Goal: Information Seeking & Learning: Learn about a topic

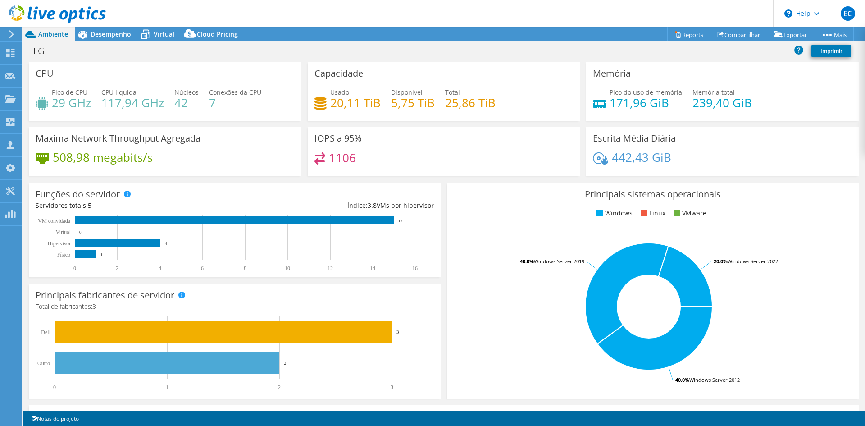
select select "USD"
click at [110, 41] on div "Desempenho" at bounding box center [106, 34] width 63 height 14
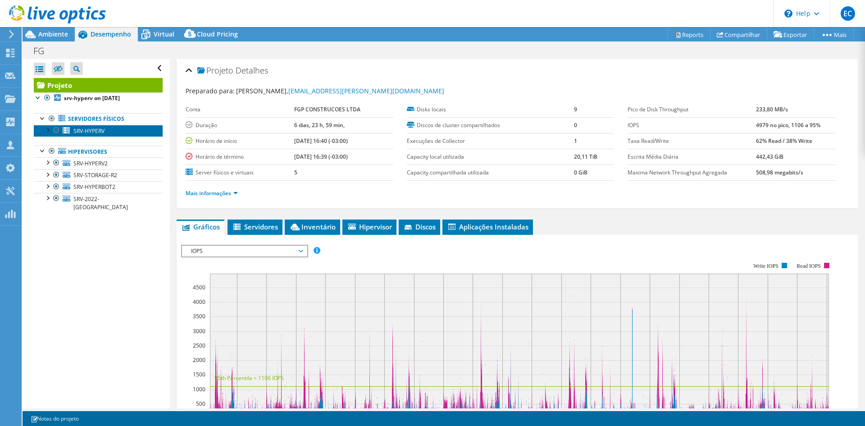
click at [98, 133] on span "SRV-HYPERV" at bounding box center [88, 131] width 31 height 8
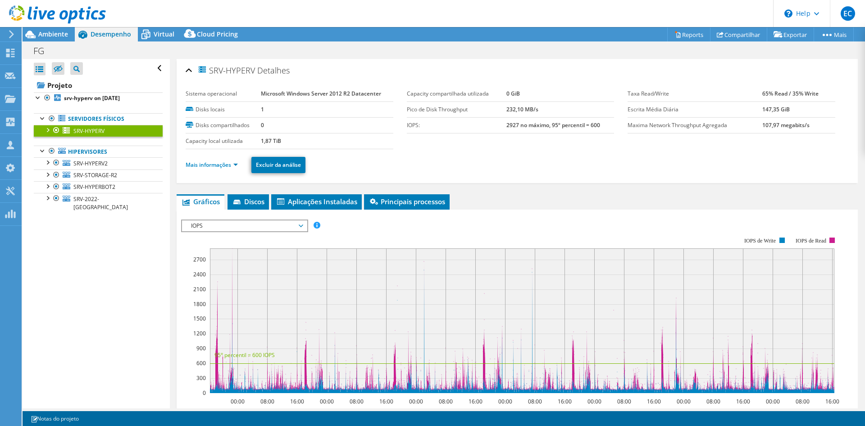
click at [371, 94] on b "Microsoft Windows Server 2012 R2 Datacenter" at bounding box center [321, 94] width 120 height 8
copy tbody "Microsoft Windows Server 2012 R2 Datacenter"
drag, startPoint x: 263, startPoint y: 140, endPoint x: 276, endPoint y: 138, distance: 13.7
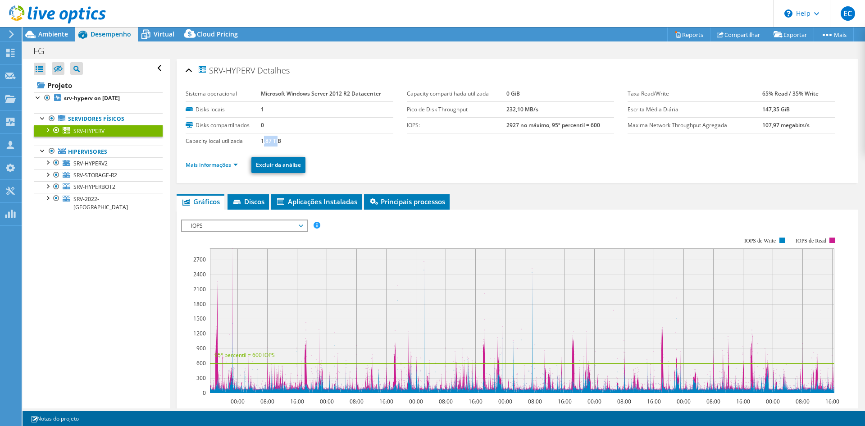
click at [276, 138] on b "1,87 TiB" at bounding box center [271, 141] width 20 height 8
click at [243, 168] on ul "Mais informações Excluir da análise" at bounding box center [517, 163] width 663 height 18
click at [238, 168] on link "Mais informações" at bounding box center [212, 165] width 52 height 8
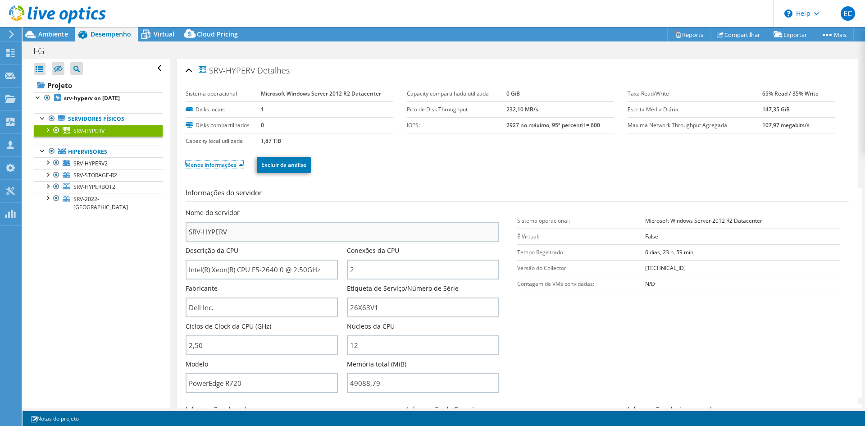
scroll to position [45, 0]
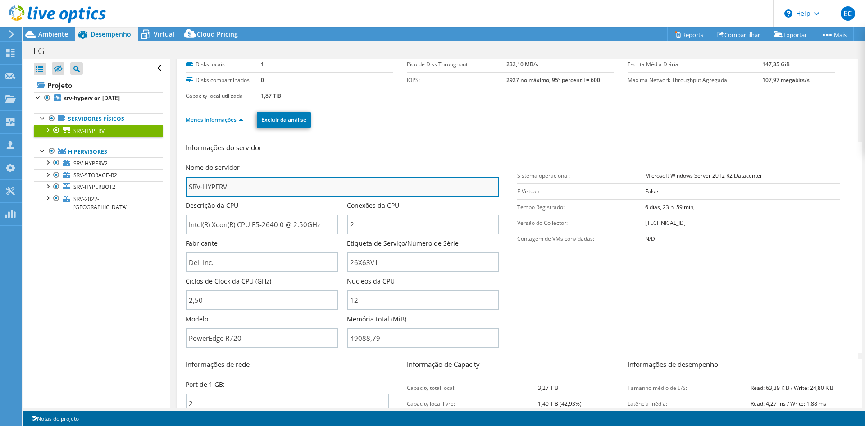
drag, startPoint x: 236, startPoint y: 185, endPoint x: 187, endPoint y: 187, distance: 49.6
click at [187, 187] on input "SRV-HYPERV" at bounding box center [342, 187] width 313 height 20
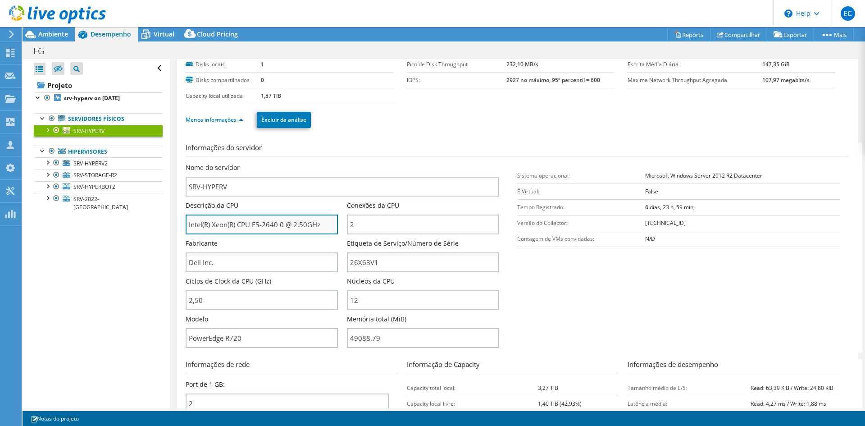
click at [216, 224] on input "Intel(R) Xeon(R) CPU E5-2640 0 @ 2.50GHz" at bounding box center [262, 224] width 152 height 20
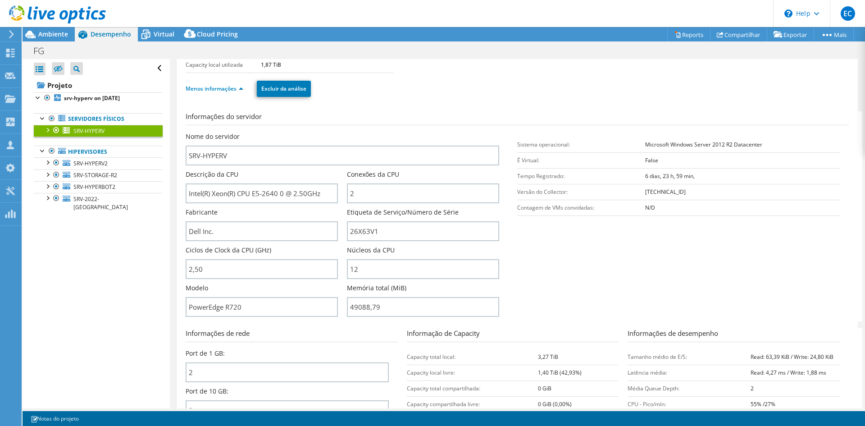
scroll to position [90, 0]
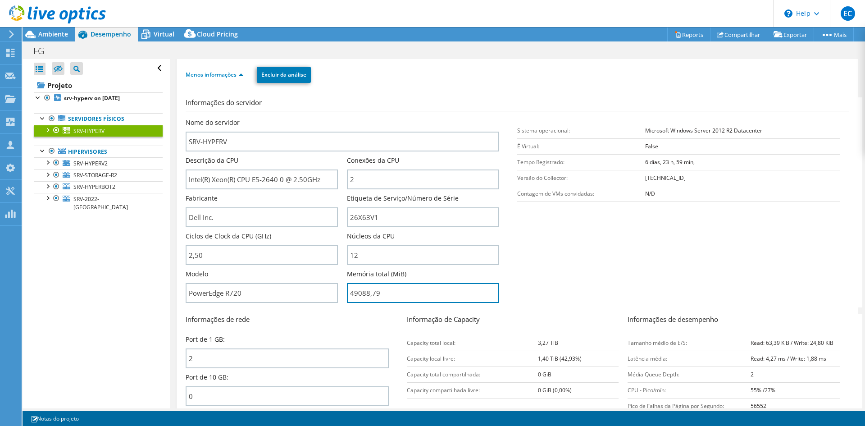
drag, startPoint x: 381, startPoint y: 288, endPoint x: 340, endPoint y: 293, distance: 40.8
click at [340, 118] on div "Nome do servidor SRV-HYPERV Descrição da CPU Intel(R) Xeon(R) CPU E5-2640 0 @ 2…" at bounding box center [347, 118] width 322 height 0
type input "4908879"
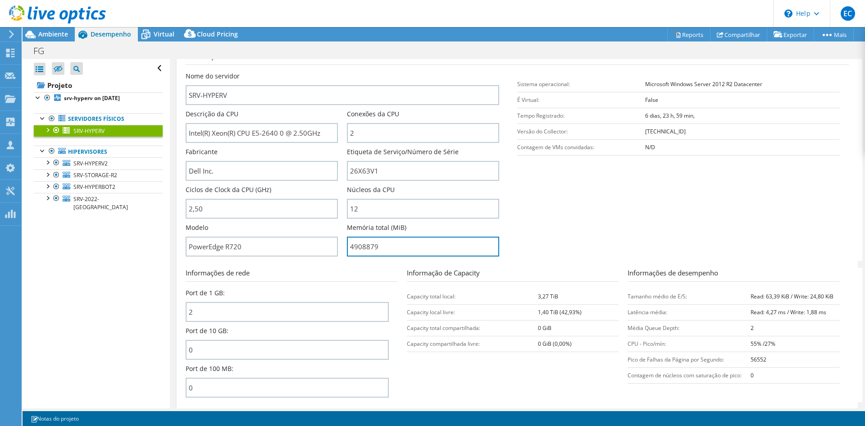
scroll to position [180, 0]
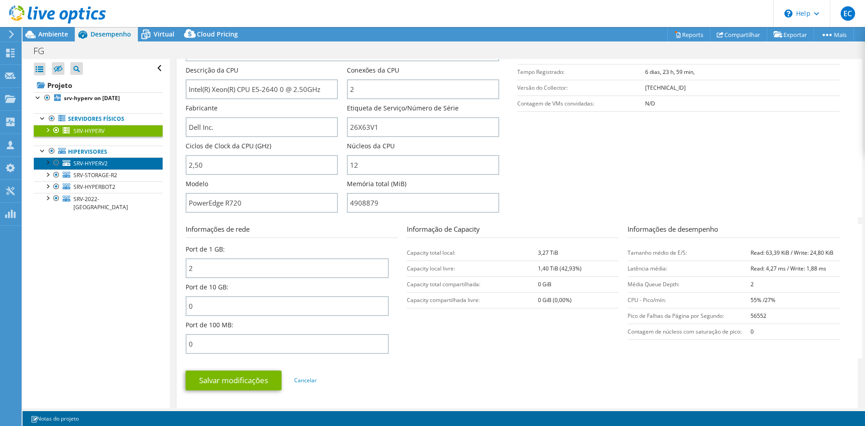
click at [92, 164] on span "SRV-HYPERV2" at bounding box center [90, 163] width 34 height 8
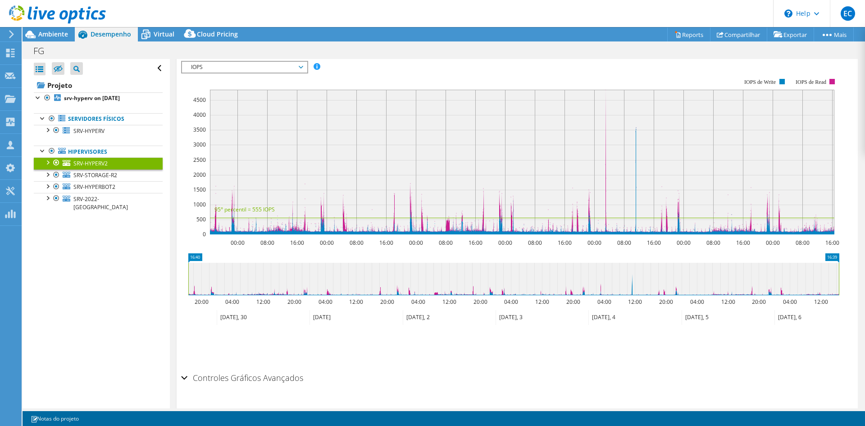
scroll to position [0, 0]
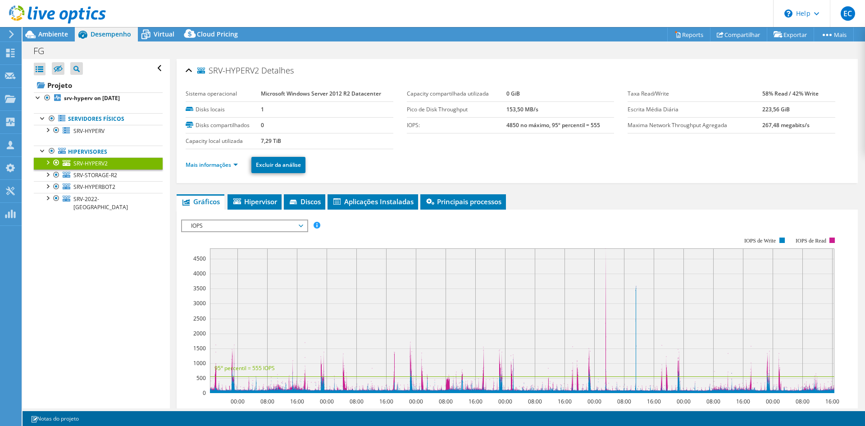
click at [222, 171] on ul "Mais informações Excluir da análise" at bounding box center [517, 163] width 663 height 18
click at [225, 167] on link "Mais informações" at bounding box center [212, 165] width 52 height 8
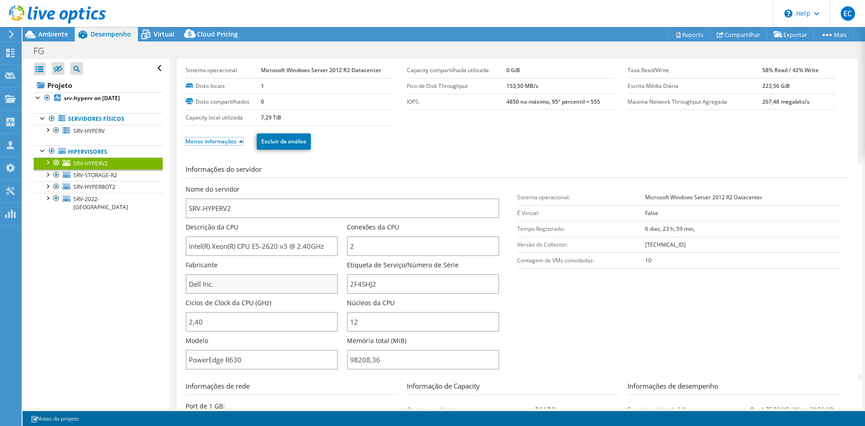
scroll to position [45, 0]
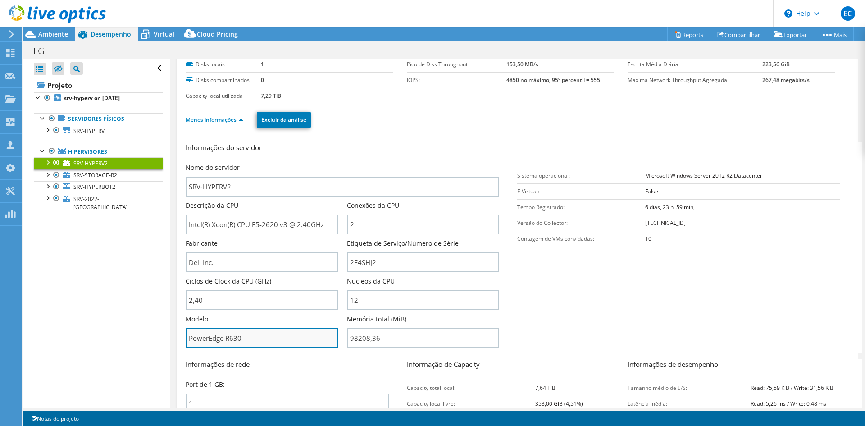
drag, startPoint x: 263, startPoint y: 343, endPoint x: 191, endPoint y: 341, distance: 72.1
click at [191, 341] on input "PowerEdge R630" at bounding box center [262, 338] width 152 height 20
click at [231, 338] on input "PowerEdge R630" at bounding box center [262, 338] width 152 height 20
click at [98, 162] on span "SRV-HYPERV2" at bounding box center [90, 163] width 34 height 8
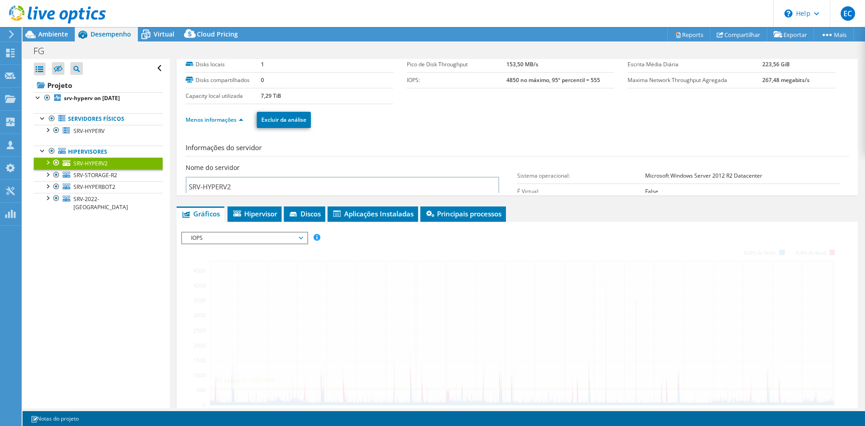
click at [98, 162] on span "SRV-HYPERV2" at bounding box center [90, 163] width 34 height 8
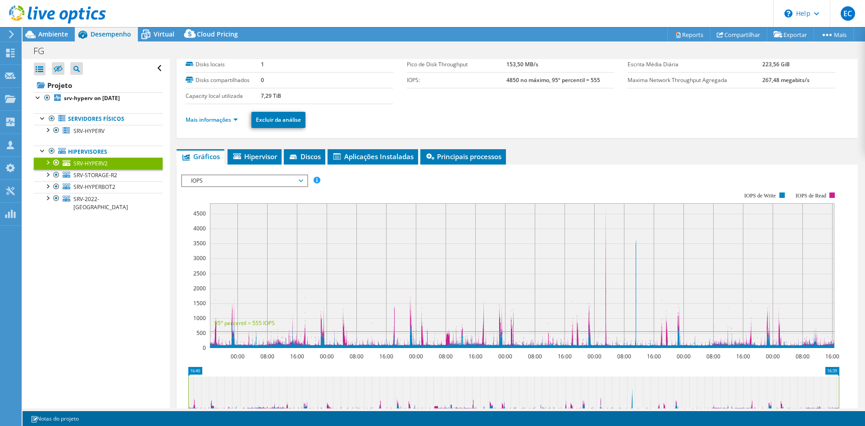
click at [101, 162] on span "SRV-HYPERV2" at bounding box center [90, 163] width 34 height 8
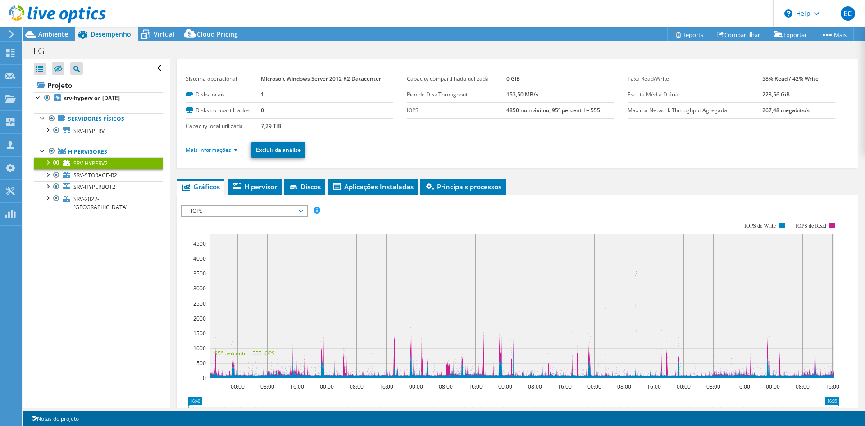
scroll to position [0, 0]
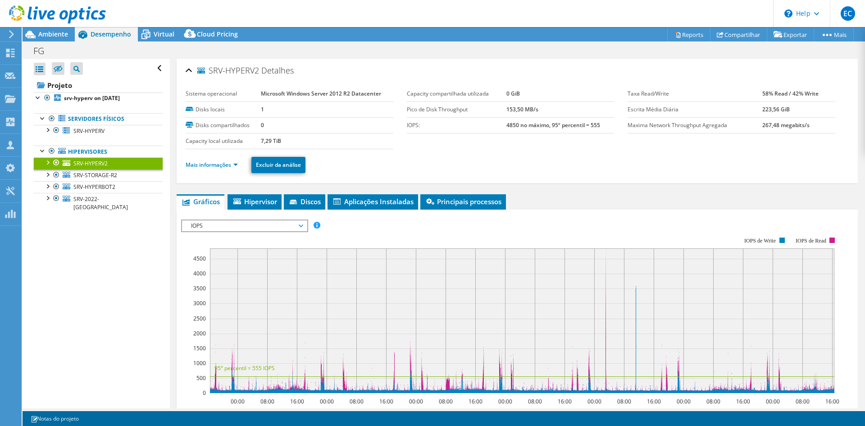
click at [321, 91] on b "Microsoft Windows Server 2012 R2 Datacenter" at bounding box center [321, 94] width 120 height 8
copy tbody "Microsoft Windows Server 2012 R2 Datacenter"
click at [258, 70] on span "SRV-HYPERV2" at bounding box center [228, 70] width 62 height 9
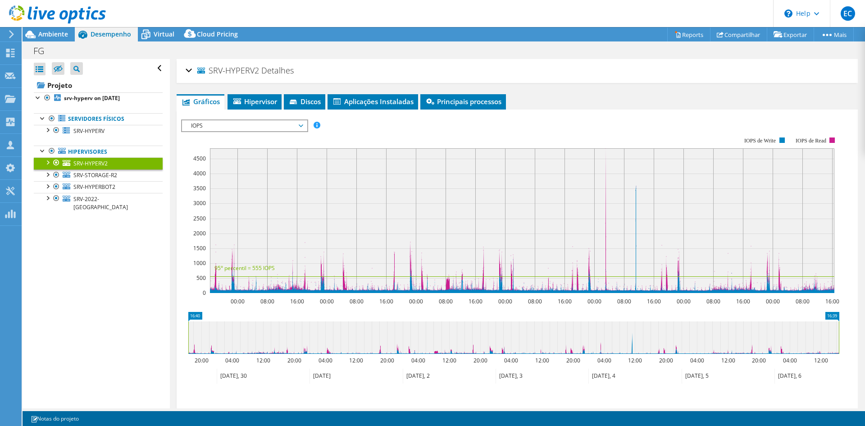
drag, startPoint x: 258, startPoint y: 70, endPoint x: 206, endPoint y: 70, distance: 51.3
click at [206, 70] on span "SRV-HYPERV2" at bounding box center [228, 70] width 62 height 9
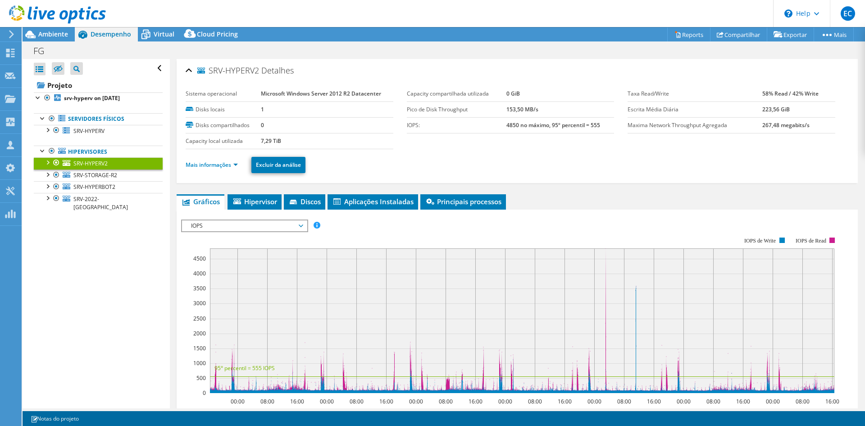
copy span "SRV-HYPERV2"
click at [238, 161] on link "Mais informações" at bounding box center [212, 165] width 52 height 8
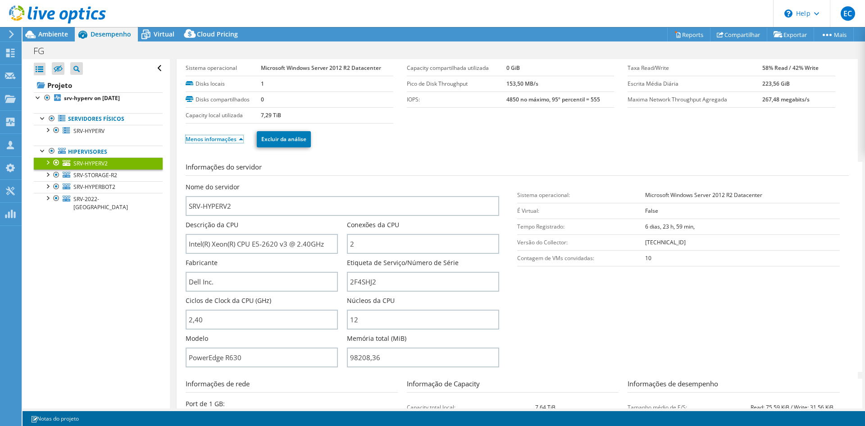
scroll to position [45, 0]
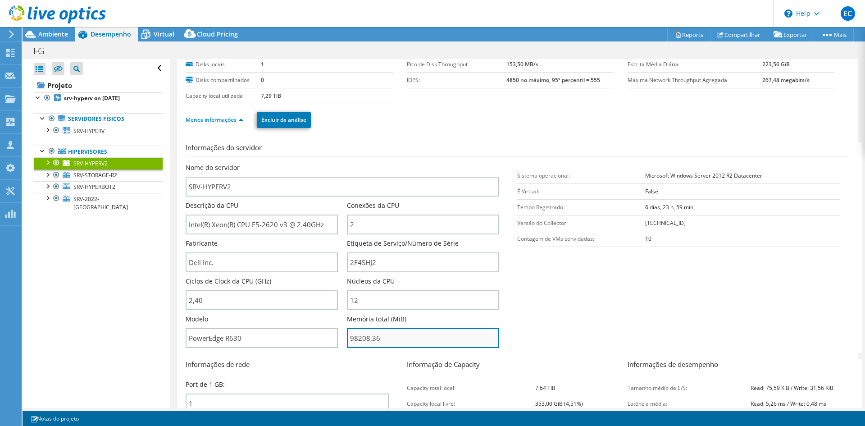
click at [379, 334] on input "98208,36" at bounding box center [423, 338] width 152 height 20
type input "9820836"
click at [371, 340] on input "9820836" at bounding box center [423, 338] width 152 height 20
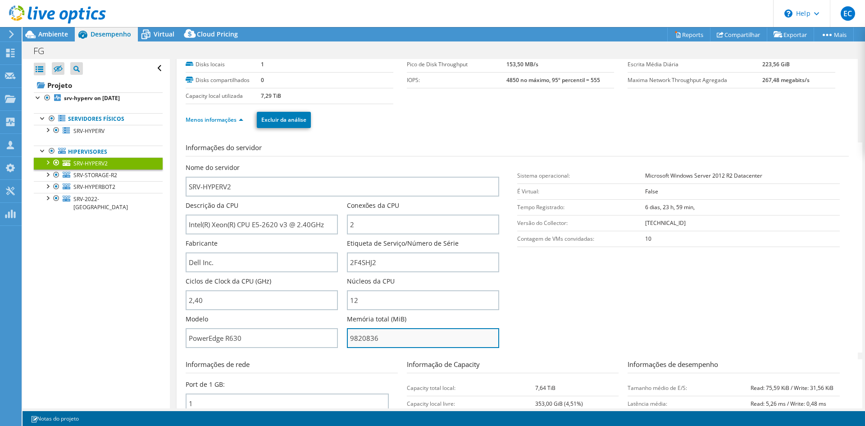
click at [371, 340] on input "9820836" at bounding box center [423, 338] width 152 height 20
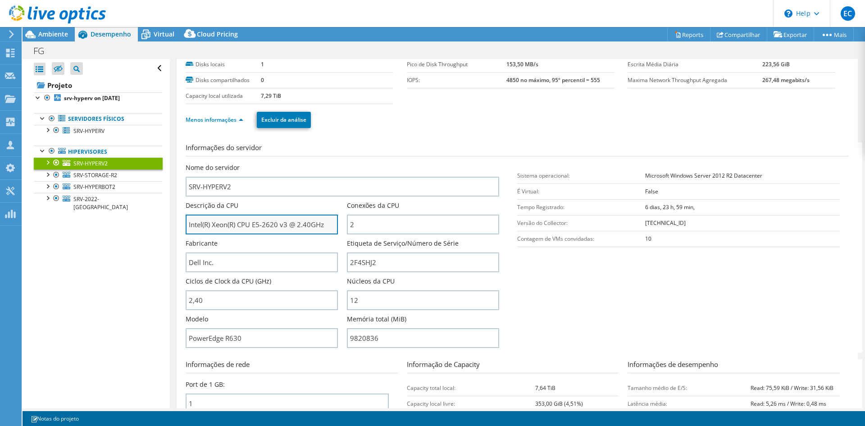
click at [294, 225] on input "Intel(R) Xeon(R) CPU E5-2620 v3 @ 2.40GHz" at bounding box center [262, 224] width 152 height 20
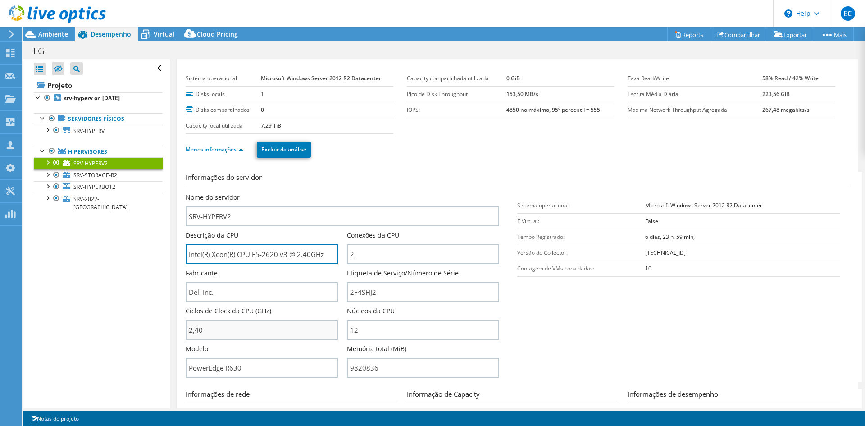
scroll to position [0, 0]
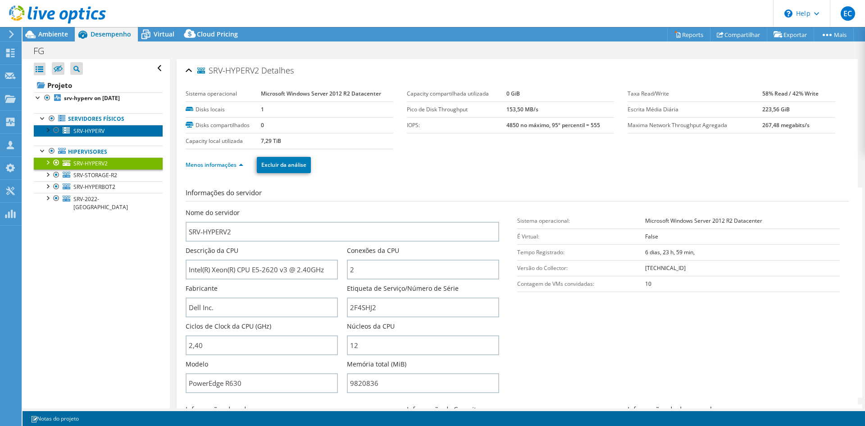
click at [90, 129] on span "SRV-HYPERV" at bounding box center [88, 131] width 31 height 8
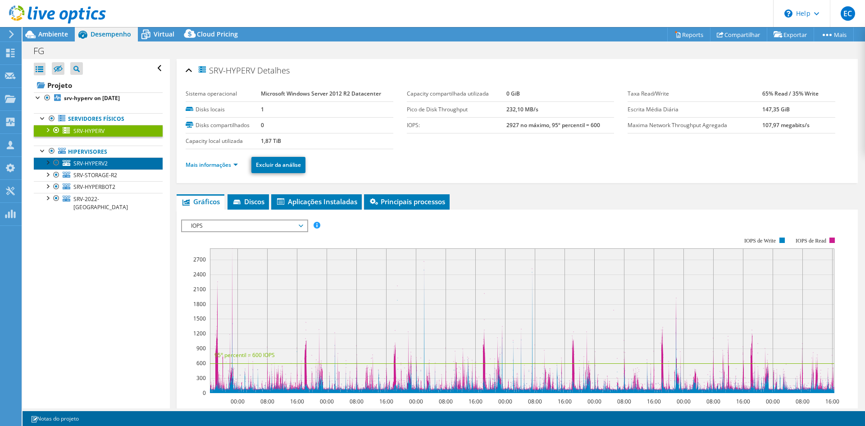
click at [93, 162] on span "SRV-HYPERV2" at bounding box center [90, 163] width 34 height 8
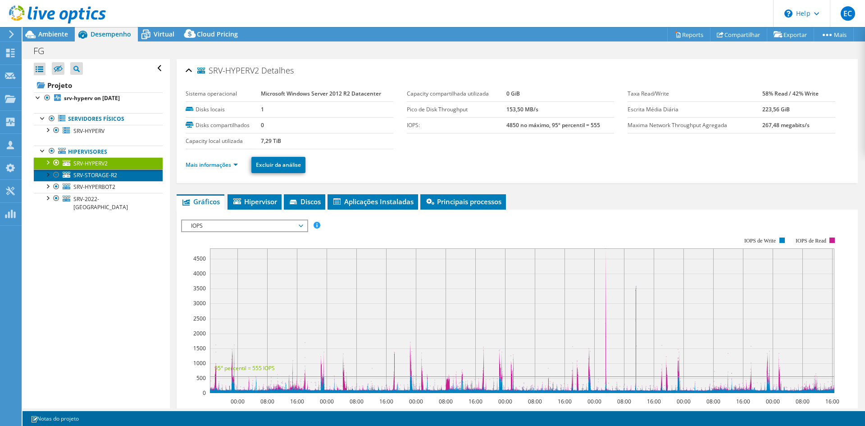
click at [104, 174] on span "SRV-STORAGE-R2" at bounding box center [95, 175] width 44 height 8
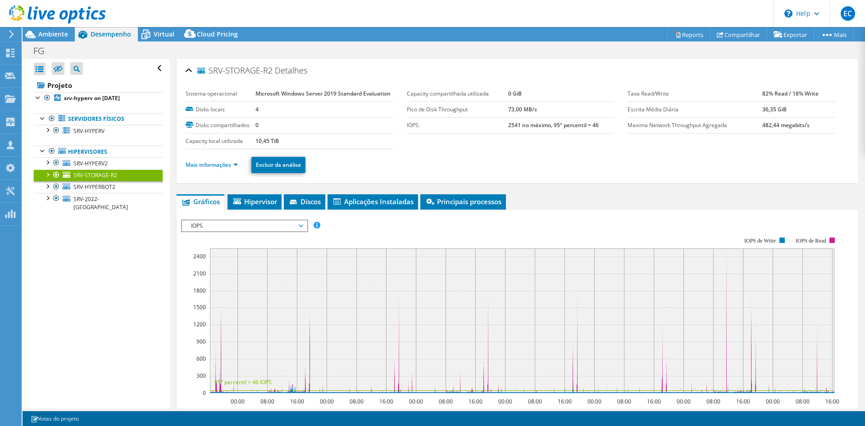
drag, startPoint x: 274, startPoint y: 72, endPoint x: 210, endPoint y: 75, distance: 64.0
click at [210, 75] on h2 "SRV-STORAGE-R2 Detalhes" at bounding box center [247, 70] width 122 height 18
click at [210, 75] on span "SRV-STORAGE-R2" at bounding box center [234, 70] width 75 height 9
drag, startPoint x: 210, startPoint y: 73, endPoint x: 271, endPoint y: 74, distance: 61.2
click at [271, 74] on span "SRV-STORAGE-R2" at bounding box center [234, 70] width 75 height 9
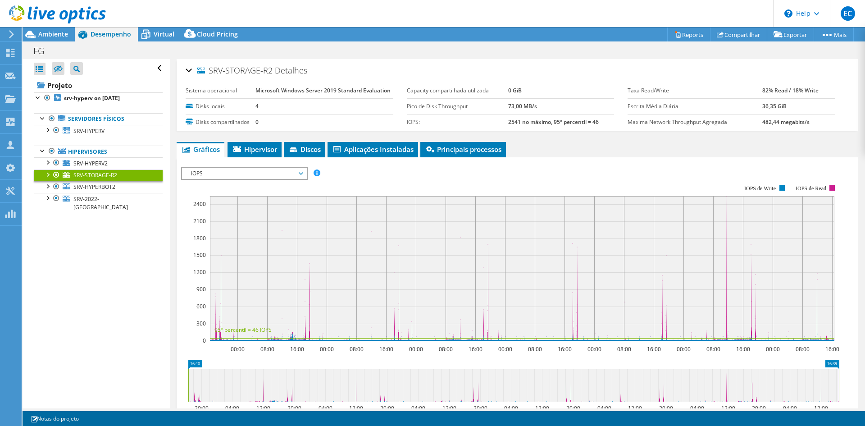
copy span "SRV-STORAGE-R2"
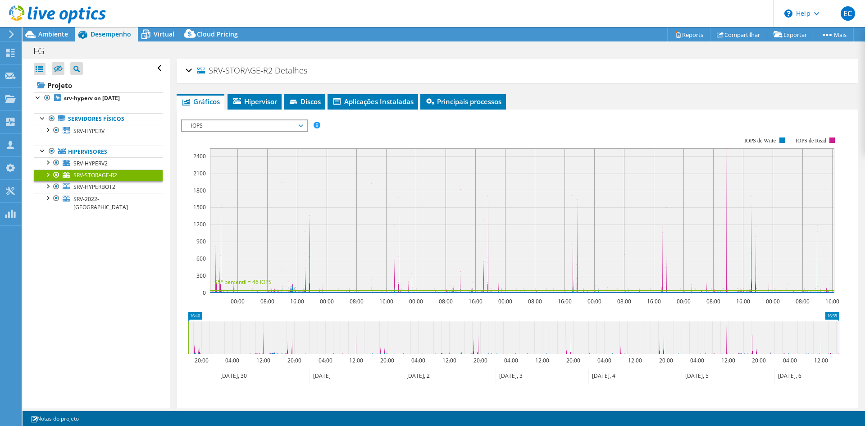
click at [188, 72] on div "SRV-STORAGE-R2 Detalhes" at bounding box center [517, 70] width 663 height 19
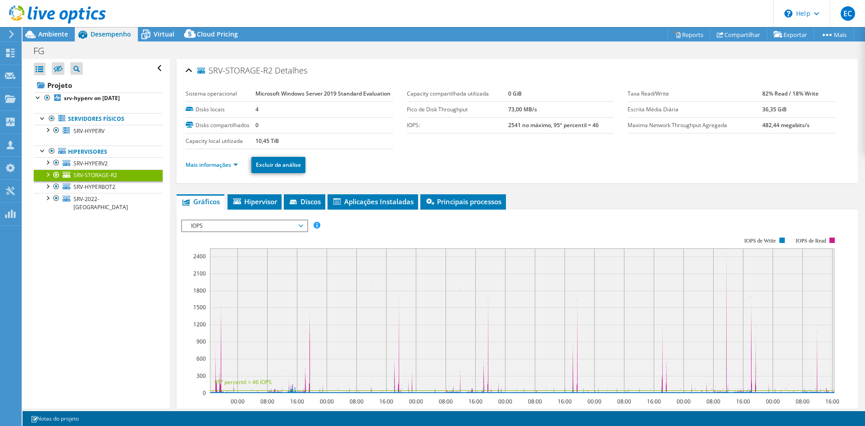
click at [356, 95] on b "Microsoft Windows Server 2019 Standard Evaluation" at bounding box center [322, 94] width 135 height 8
copy tbody "Microsoft Windows Server 2019 Standard Evaluation"
click at [234, 166] on link "Mais informações" at bounding box center [212, 165] width 52 height 8
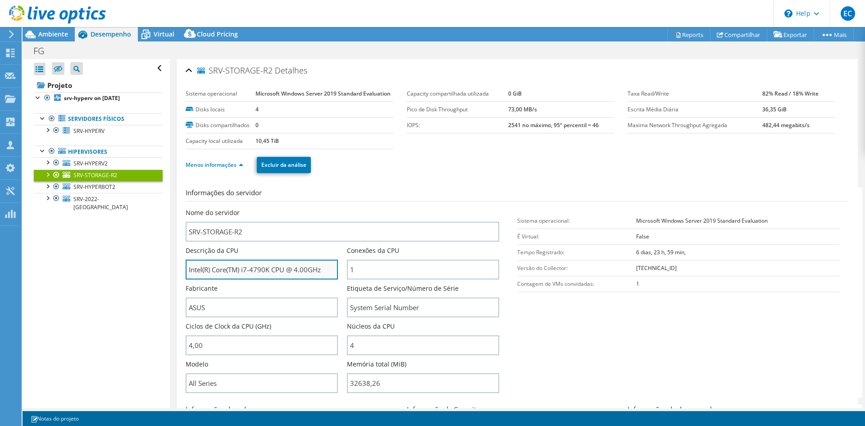
click at [268, 273] on input "Intel(R) Core(TM) i7-4790K CPU @ 4.00GHz" at bounding box center [262, 269] width 152 height 20
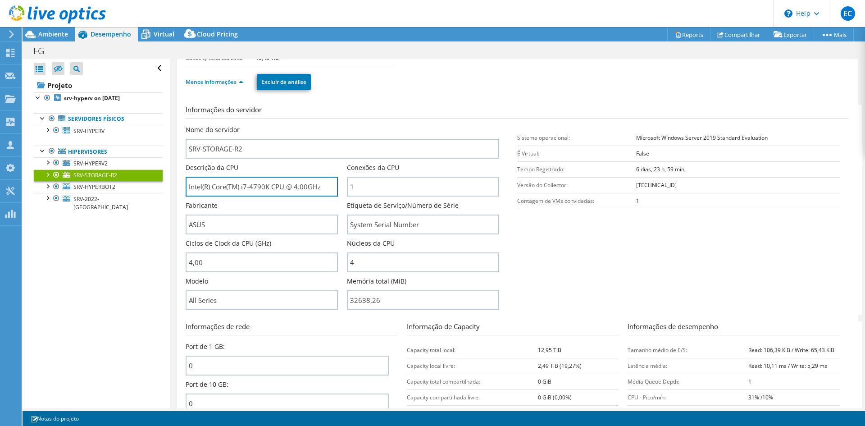
scroll to position [90, 0]
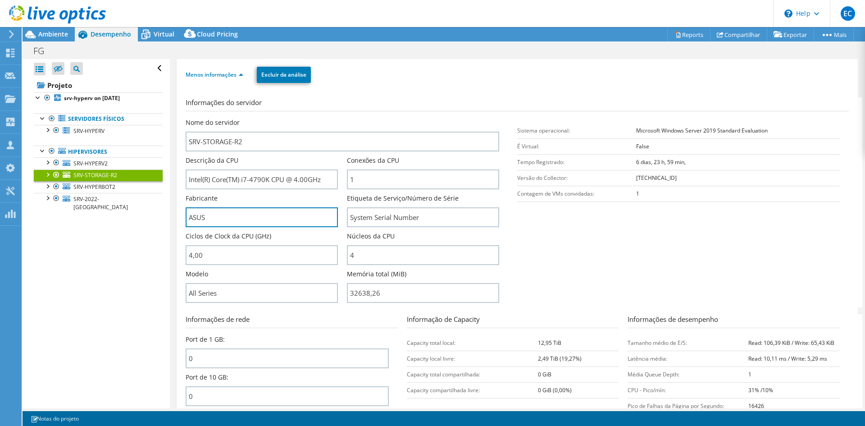
drag, startPoint x: 217, startPoint y: 217, endPoint x: 185, endPoint y: 217, distance: 32.4
click at [185, 217] on div "SRV-STORAGE-R2 Detalhes Sistema operacional Microsoft Windows Server 2019 Stand…" at bounding box center [517, 235] width 681 height 532
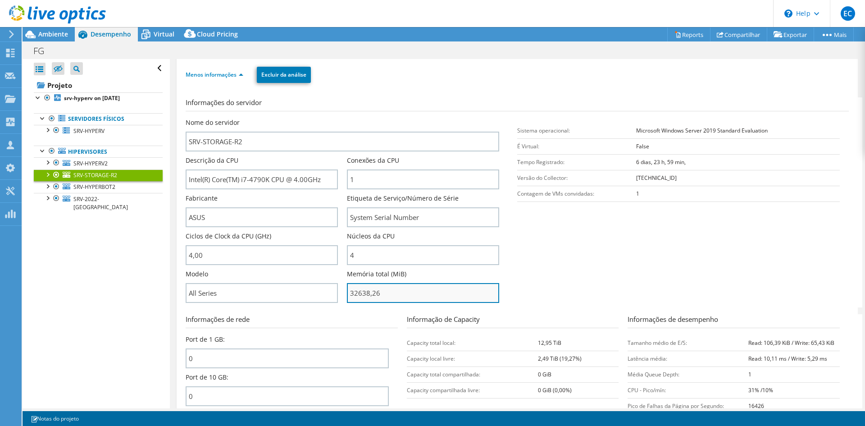
click at [370, 290] on input "32638,26" at bounding box center [423, 293] width 152 height 20
type input "3263826"
click at [368, 294] on input "3263826" at bounding box center [423, 293] width 152 height 20
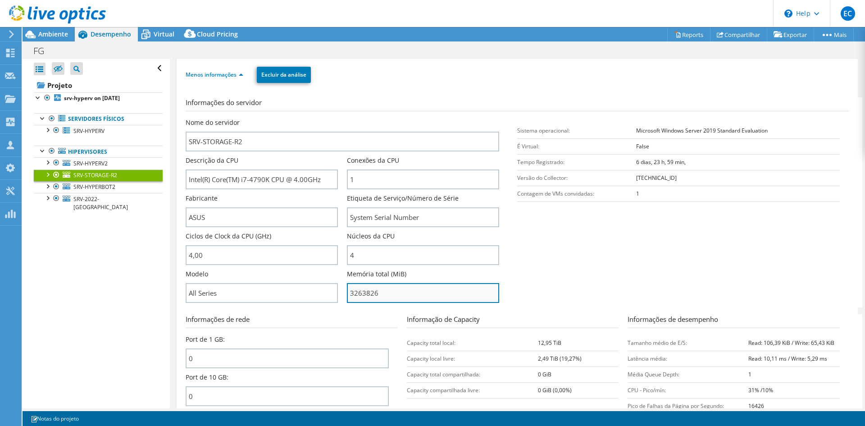
click at [369, 294] on input "3263826" at bounding box center [423, 293] width 152 height 20
drag, startPoint x: 384, startPoint y: 293, endPoint x: 347, endPoint y: 294, distance: 36.9
click at [347, 294] on input "3263826" at bounding box center [423, 293] width 152 height 20
click at [392, 292] on input "3263826" at bounding box center [423, 293] width 152 height 20
drag, startPoint x: 361, startPoint y: 294, endPoint x: 383, endPoint y: 294, distance: 22.5
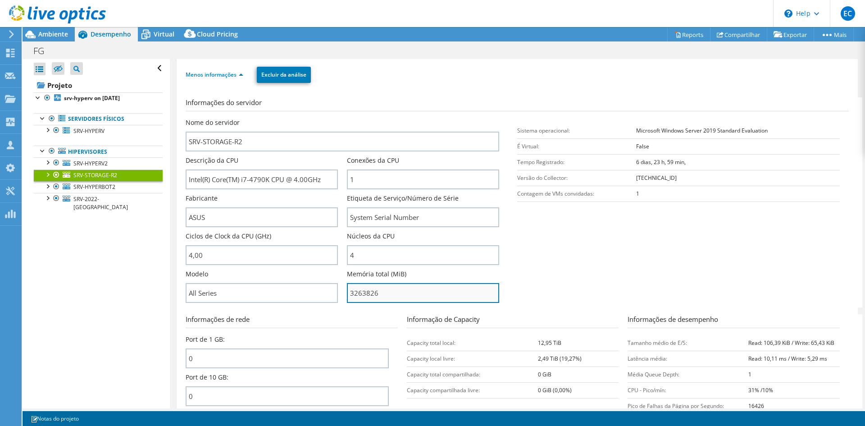
click at [383, 294] on input "3263826" at bounding box center [423, 293] width 152 height 20
click at [369, 290] on input "3263826" at bounding box center [423, 293] width 152 height 20
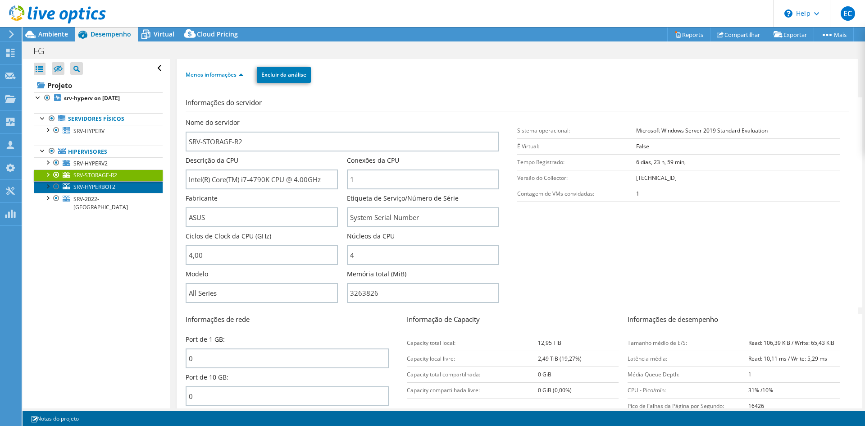
click at [83, 185] on span "SRV-HYPERBOT2" at bounding box center [94, 187] width 42 height 8
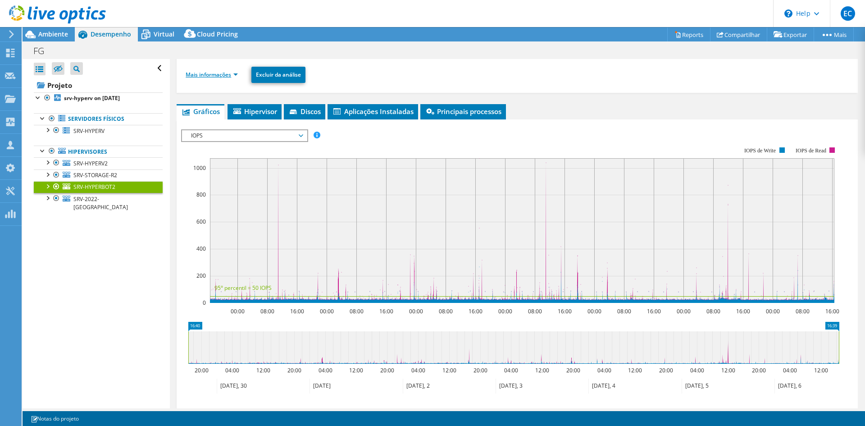
click at [236, 78] on link "Mais informações" at bounding box center [212, 75] width 52 height 8
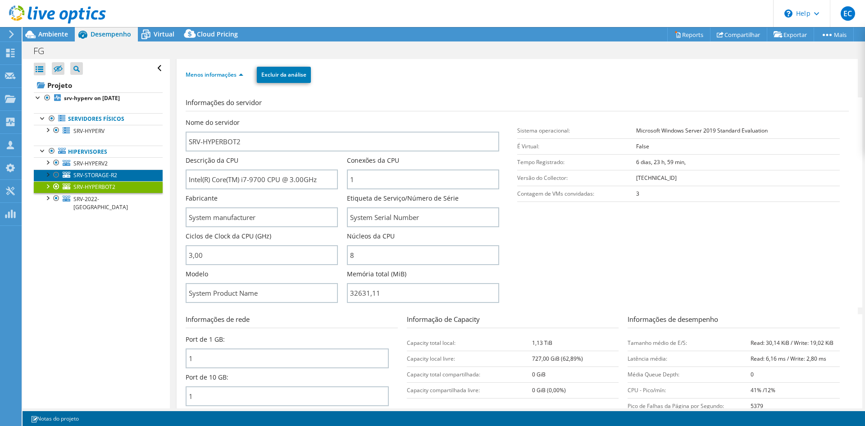
click at [104, 177] on span "SRV-STORAGE-R2" at bounding box center [95, 175] width 44 height 8
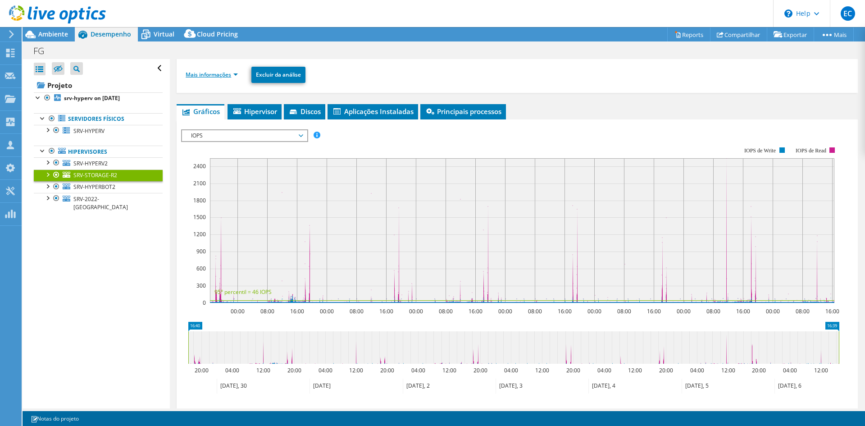
click at [203, 76] on link "Mais informações" at bounding box center [212, 75] width 52 height 8
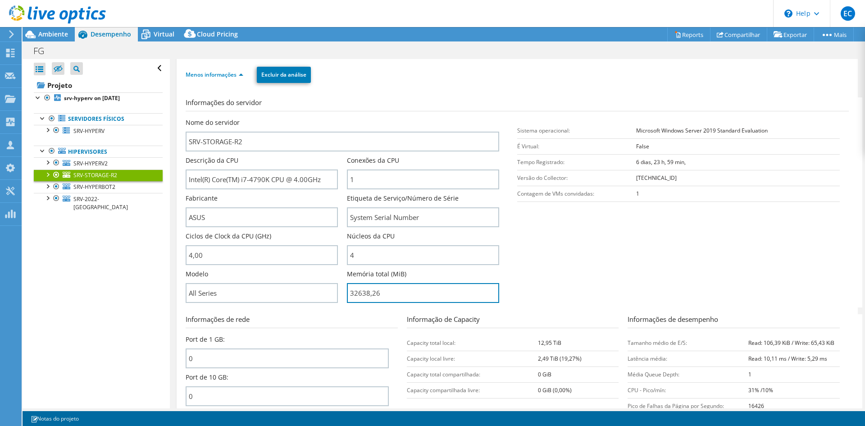
drag, startPoint x: 367, startPoint y: 292, endPoint x: 342, endPoint y: 291, distance: 25.2
click at [342, 118] on div "Nome do servidor SRV-STORAGE-R2 Descrição da CPU Intel(R) Core(TM) i7-4790K CPU…" at bounding box center [347, 118] width 322 height 0
type input "3263826"
click at [373, 291] on input "3263826" at bounding box center [423, 293] width 152 height 20
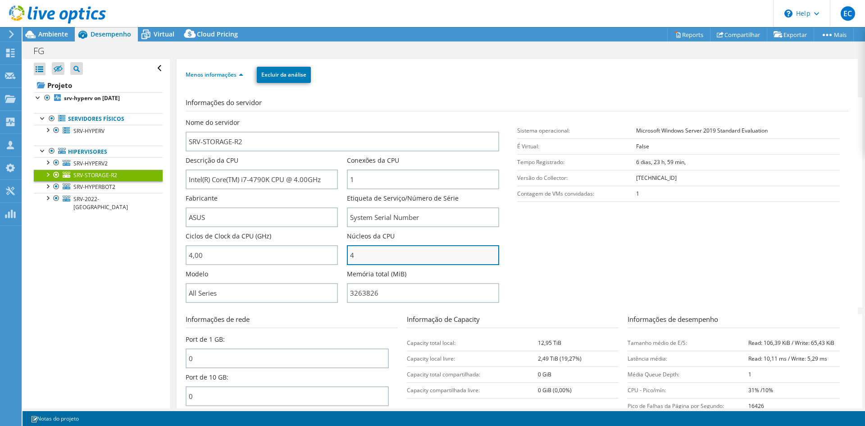
click at [420, 255] on input "4" at bounding box center [423, 255] width 152 height 20
click at [379, 281] on div "Memória total (MiB) 3263826" at bounding box center [423, 285] width 152 height 33
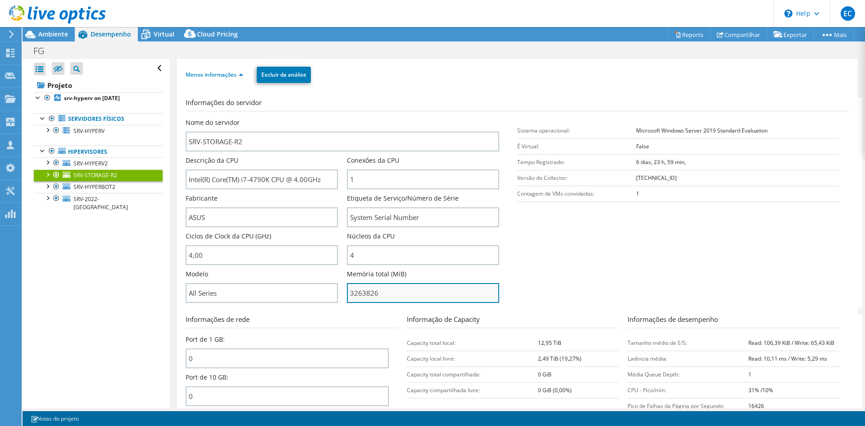
click at [374, 284] on input "3263826" at bounding box center [423, 293] width 152 height 20
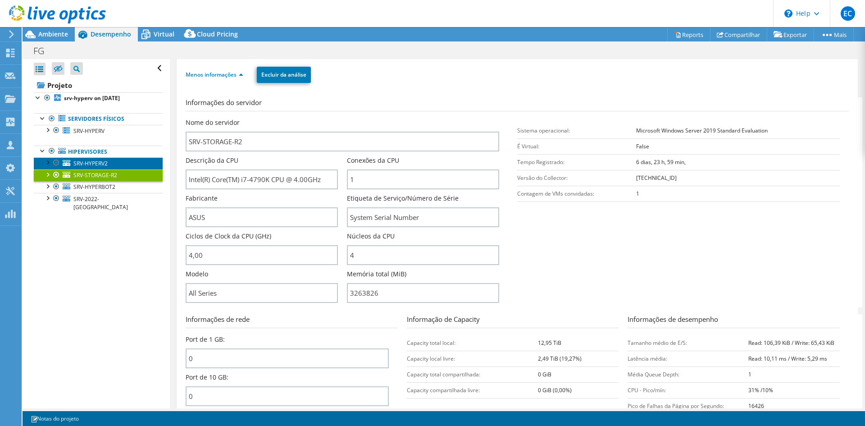
click at [112, 168] on link "SRV-HYPERV2" at bounding box center [98, 163] width 129 height 12
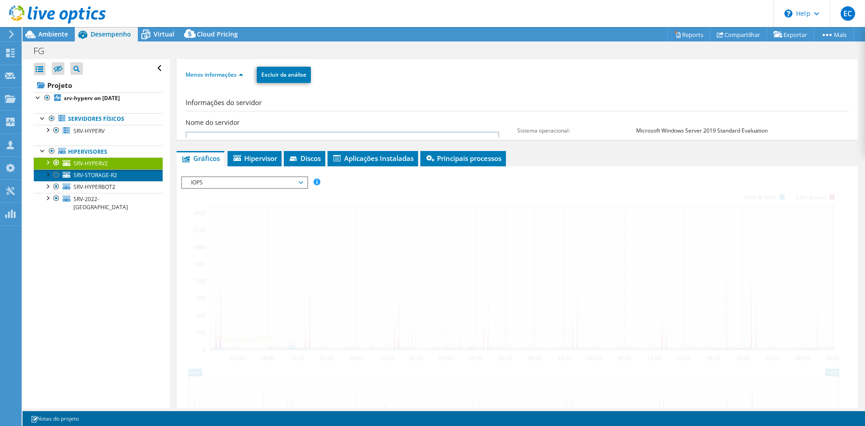
click at [109, 172] on span "SRV-STORAGE-R2" at bounding box center [95, 175] width 44 height 8
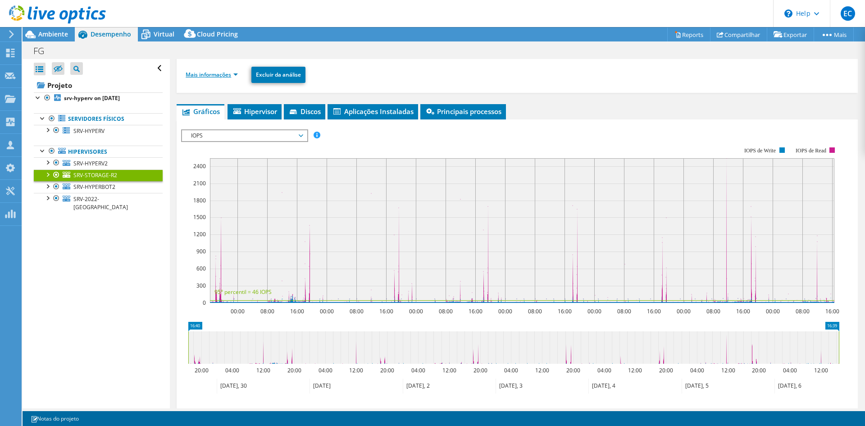
click at [225, 77] on link "Mais informações" at bounding box center [212, 75] width 52 height 8
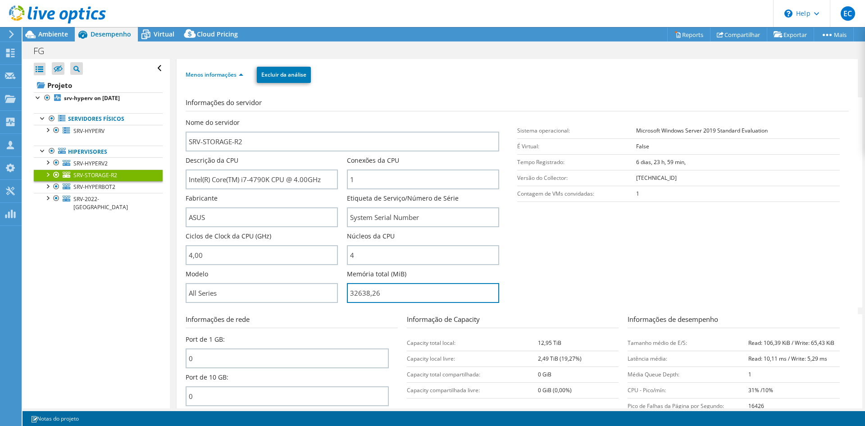
drag, startPoint x: 366, startPoint y: 295, endPoint x: 343, endPoint y: 296, distance: 23.4
click at [343, 118] on div "Nome do servidor SRV-STORAGE-R2 Descrição da CPU Intel(R) Core(TM) i7-4790K CPU…" at bounding box center [347, 118] width 322 height 0
type input "3263826"
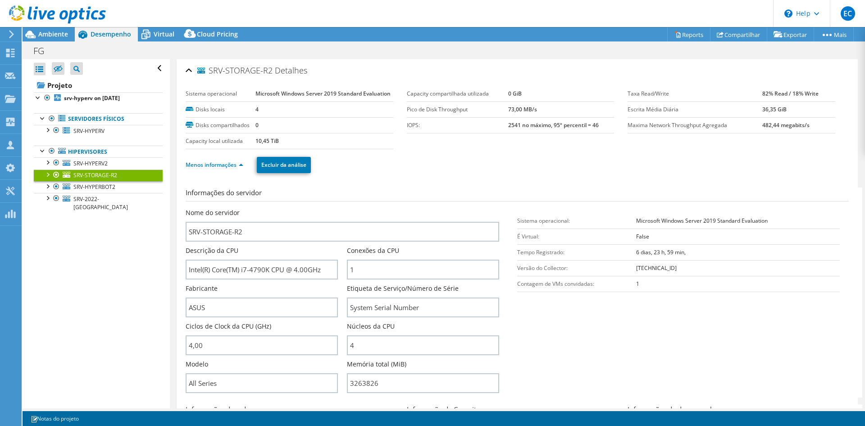
select select "USD"
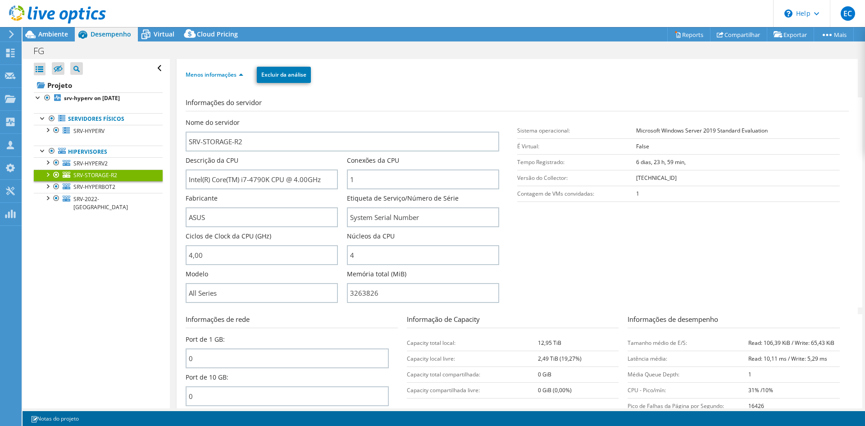
click at [561, 235] on section "Informações do servidor Nome do servidor SRV-STORAGE-R2 Descrição da CPU Intel(…" at bounding box center [519, 202] width 667 height 210
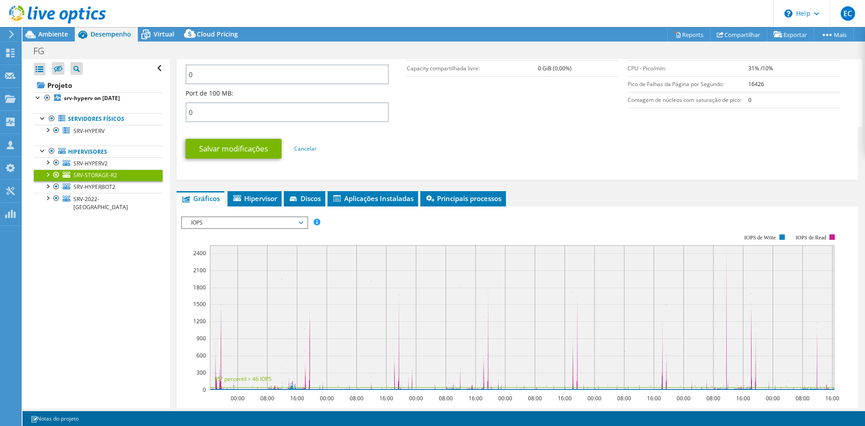
scroll to position [540, 0]
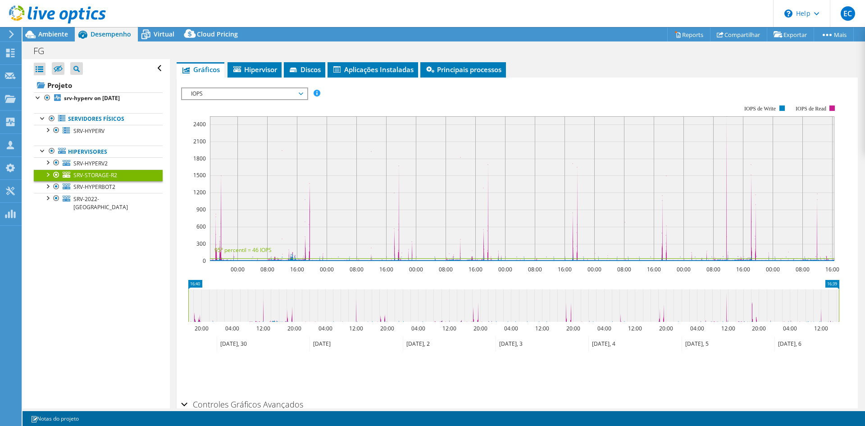
click at [281, 98] on span "IOPS" at bounding box center [244, 93] width 116 height 11
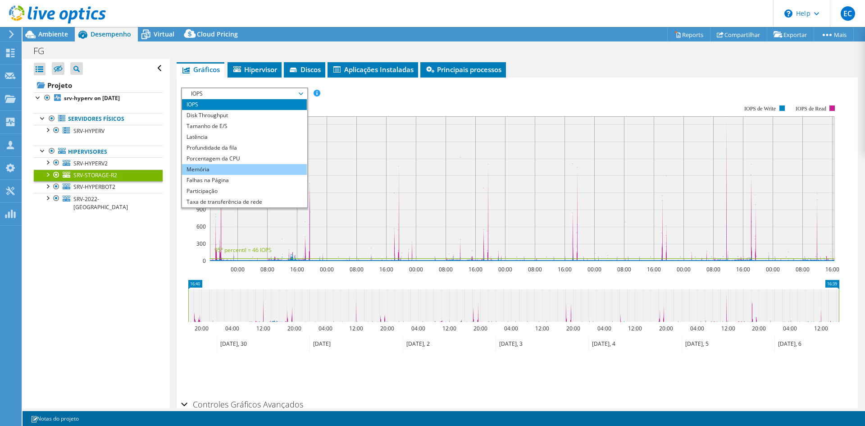
click at [236, 165] on li "Memória" at bounding box center [244, 169] width 125 height 11
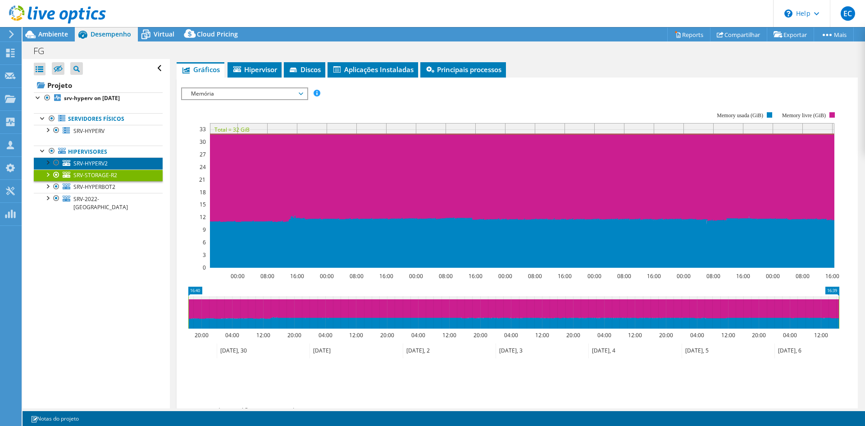
click at [94, 163] on span "SRV-HYPERV2" at bounding box center [90, 163] width 34 height 8
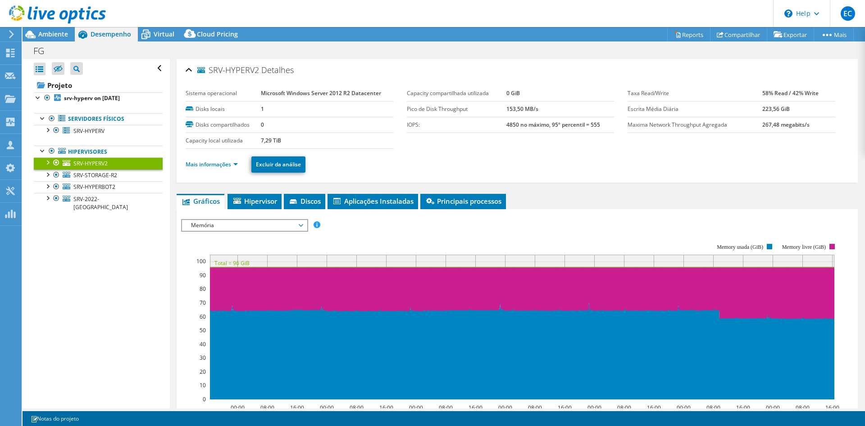
scroll to position [0, 0]
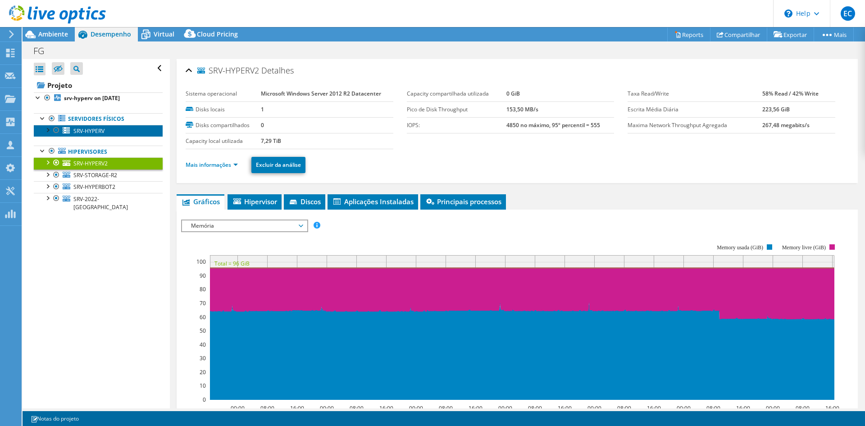
click at [101, 132] on span "SRV-HYPERV" at bounding box center [88, 131] width 31 height 8
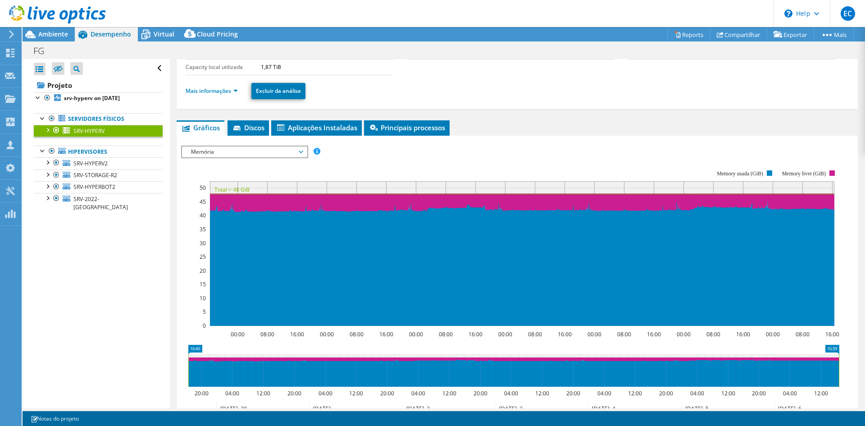
scroll to position [90, 0]
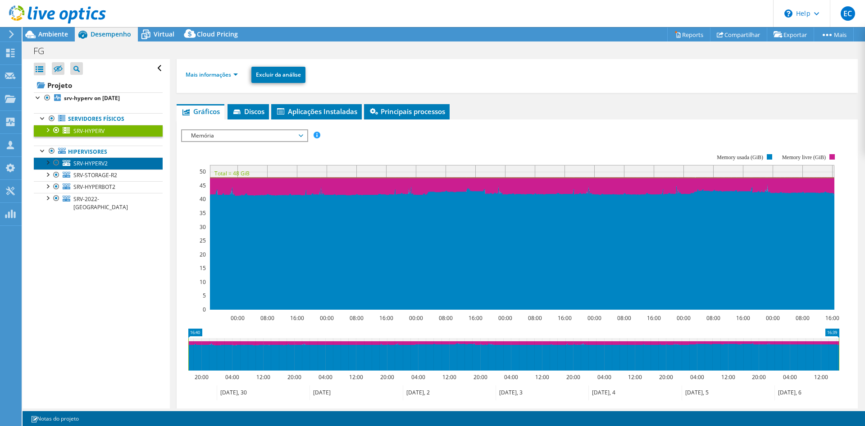
click at [99, 165] on span "SRV-HYPERV2" at bounding box center [90, 163] width 34 height 8
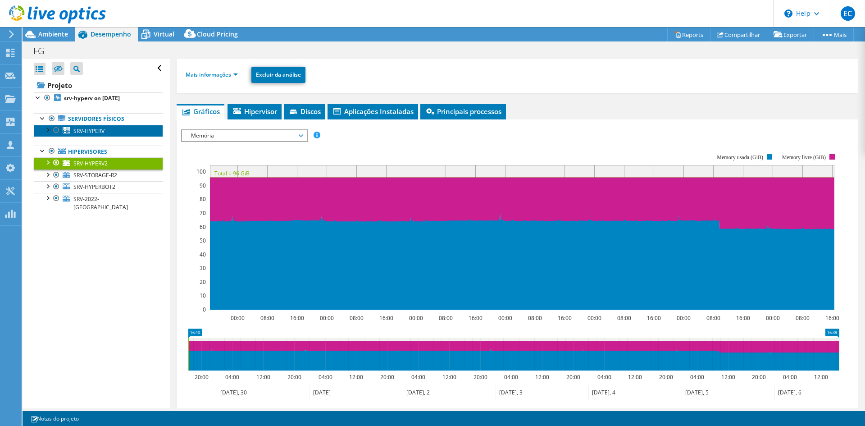
click at [100, 129] on span "SRV-HYPERV" at bounding box center [88, 131] width 31 height 8
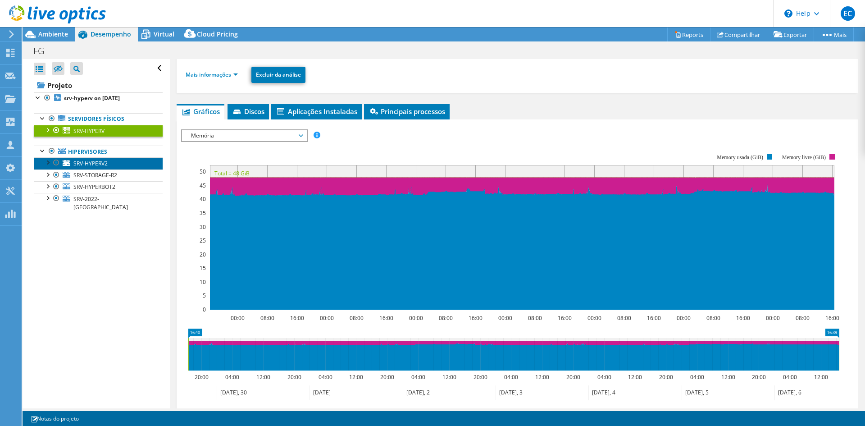
click at [104, 161] on span "SRV-HYPERV2" at bounding box center [90, 163] width 34 height 8
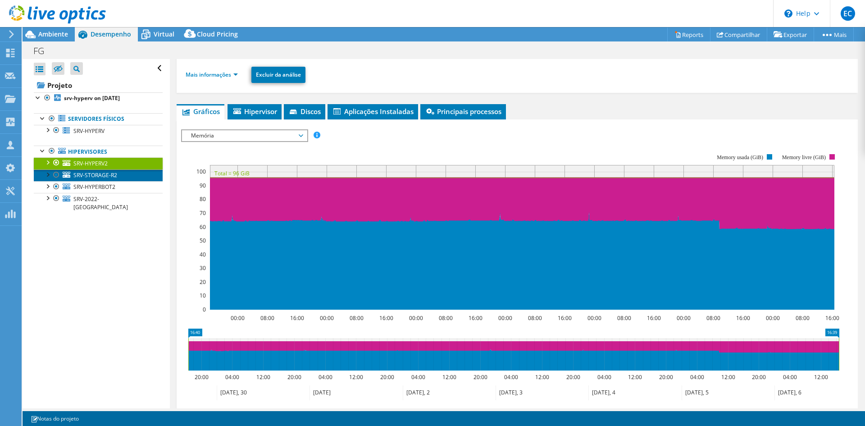
click at [107, 173] on span "SRV-STORAGE-R2" at bounding box center [95, 175] width 44 height 8
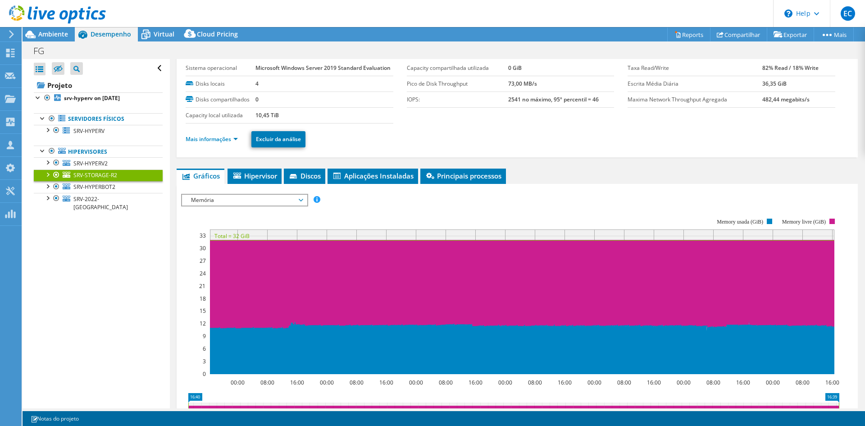
scroll to position [0, 0]
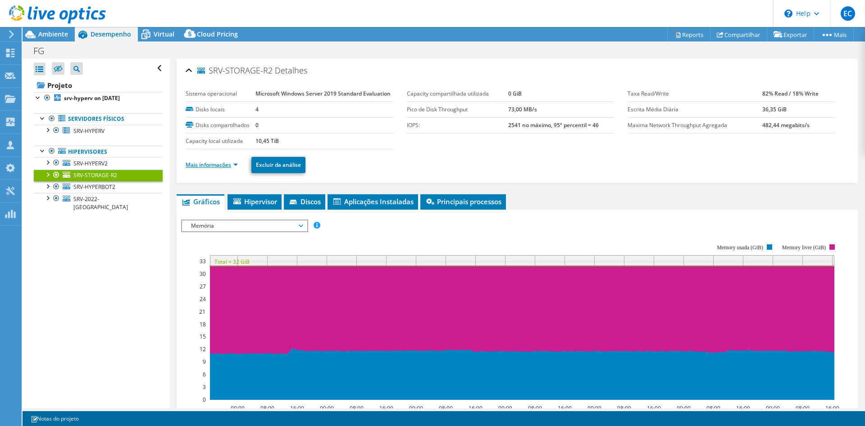
click at [209, 167] on link "Mais informações" at bounding box center [212, 165] width 52 height 8
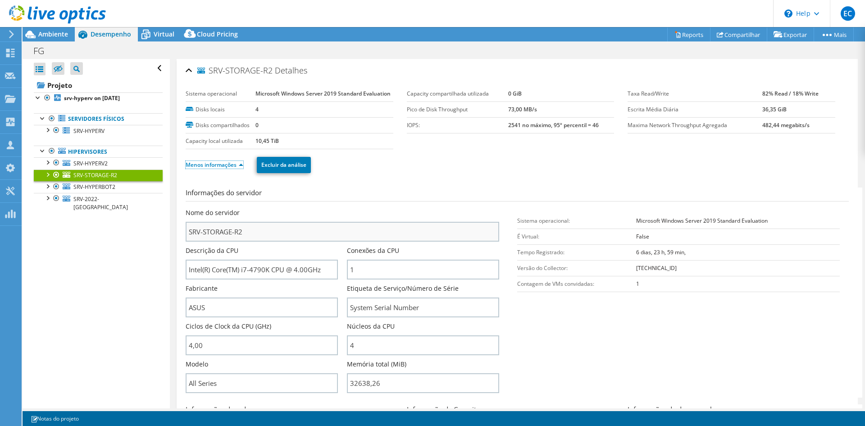
scroll to position [315, 0]
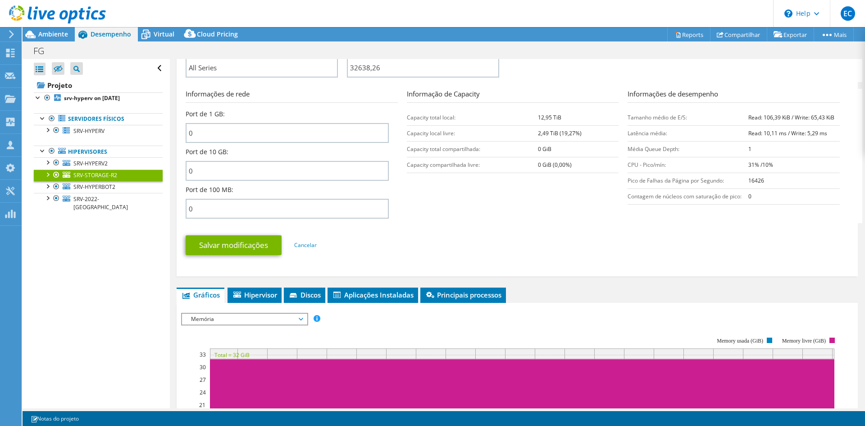
click at [268, 299] on span "Hipervisor" at bounding box center [254, 294] width 45 height 9
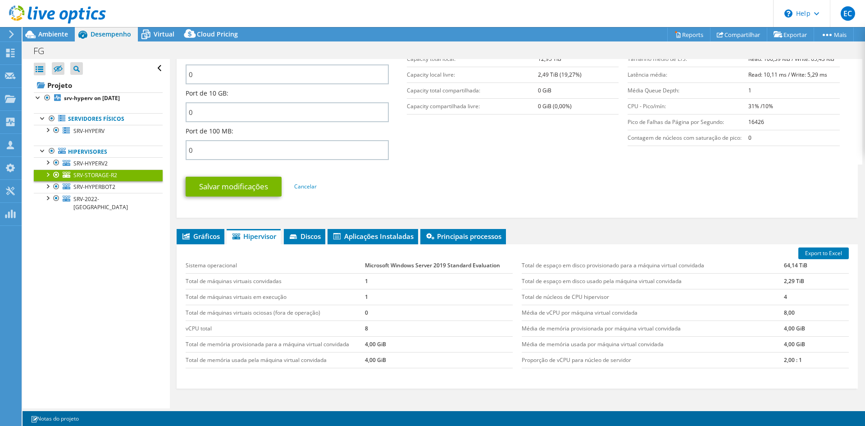
scroll to position [435, 0]
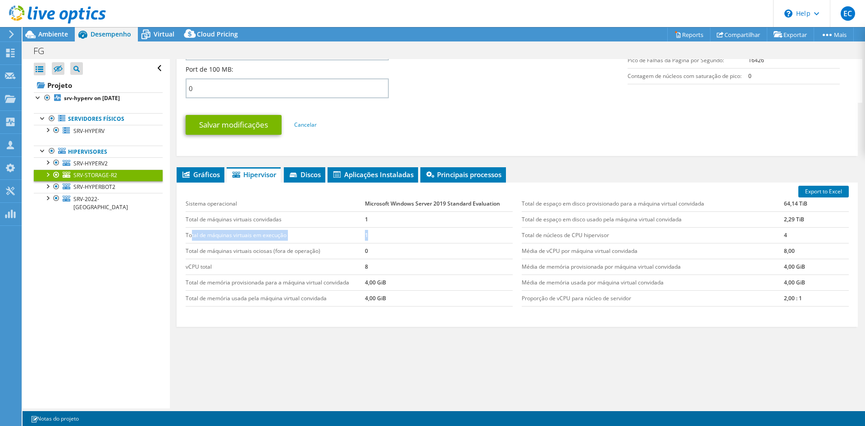
drag, startPoint x: 364, startPoint y: 233, endPoint x: 182, endPoint y: 243, distance: 182.2
click at [190, 240] on tr "Total de máquinas virtuais em execução 1" at bounding box center [349, 235] width 327 height 16
drag, startPoint x: 530, startPoint y: 236, endPoint x: 557, endPoint y: 232, distance: 26.9
click at [557, 232] on td "Total de núcleos de CPU hipervisor" at bounding box center [652, 235] width 262 height 16
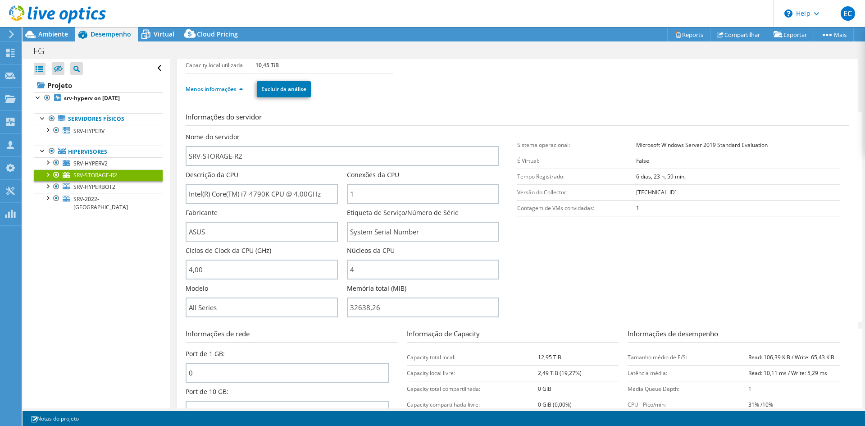
scroll to position [75, 0]
click at [232, 272] on input "4,00" at bounding box center [262, 270] width 152 height 20
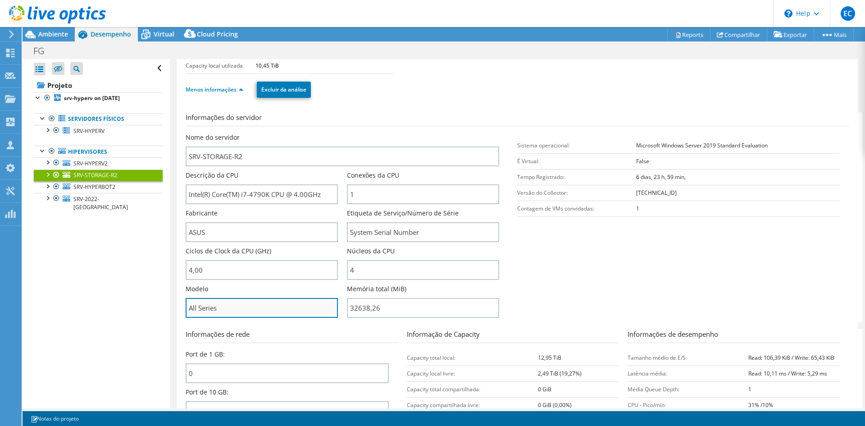
type input "400"
click at [222, 304] on input "All Series" at bounding box center [262, 308] width 152 height 20
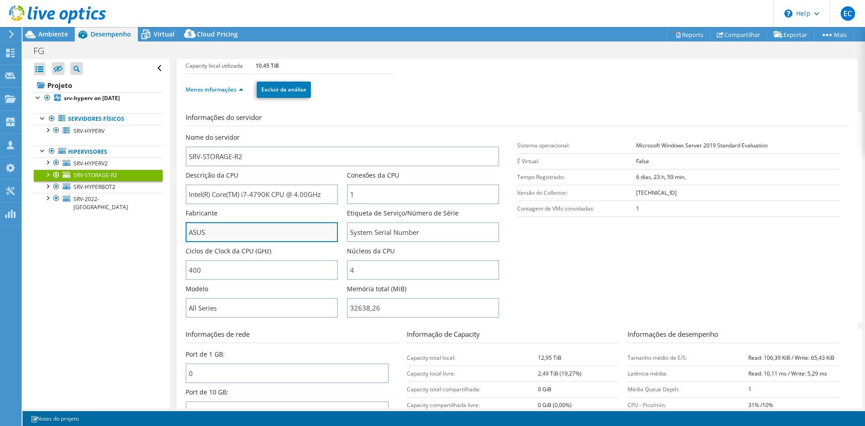
click at [226, 230] on input "ASUS" at bounding box center [262, 232] width 152 height 20
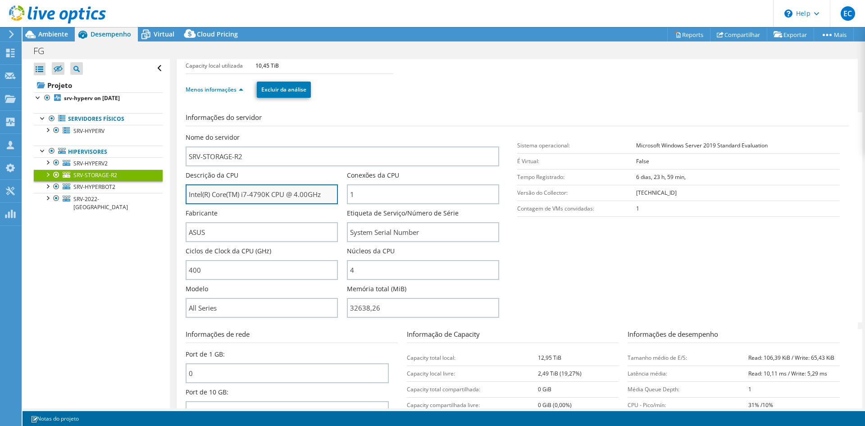
click at [241, 201] on input "Intel(R) Core(TM) i7-4790K CPU @ 4.00GHz" at bounding box center [262, 194] width 152 height 20
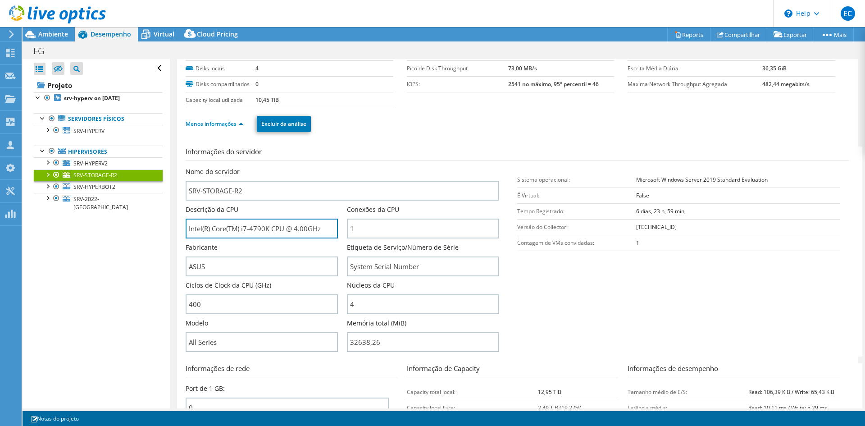
scroll to position [0, 0]
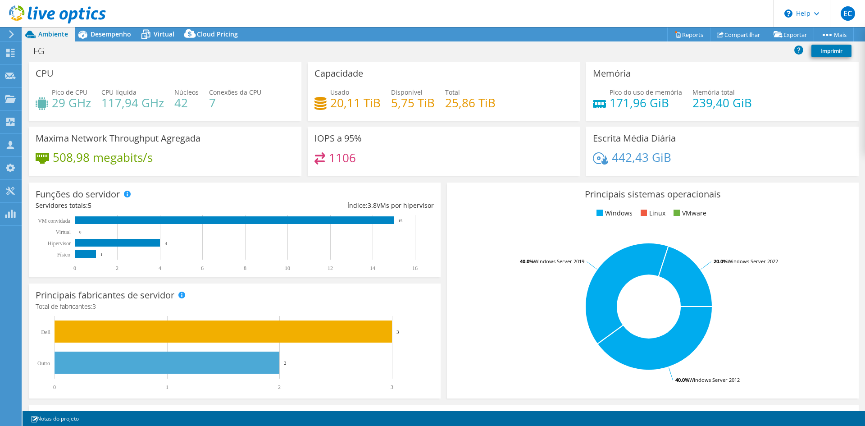
select select "USD"
